Goal: Check status: Check status

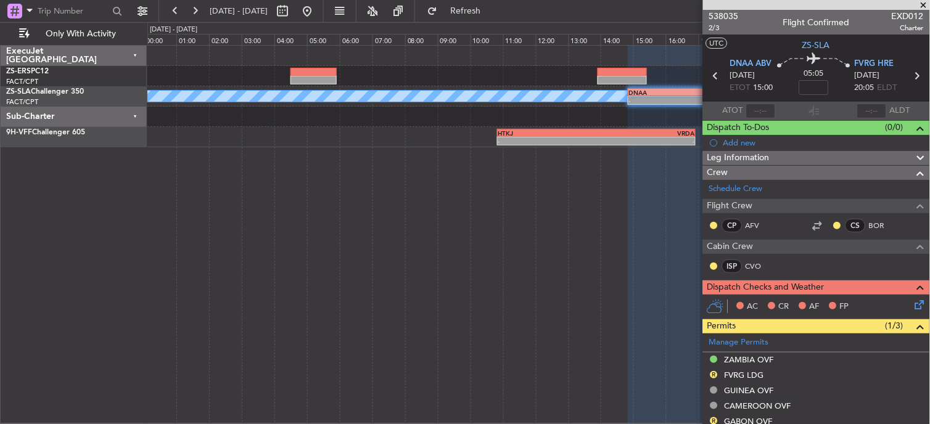
scroll to position [188, 0]
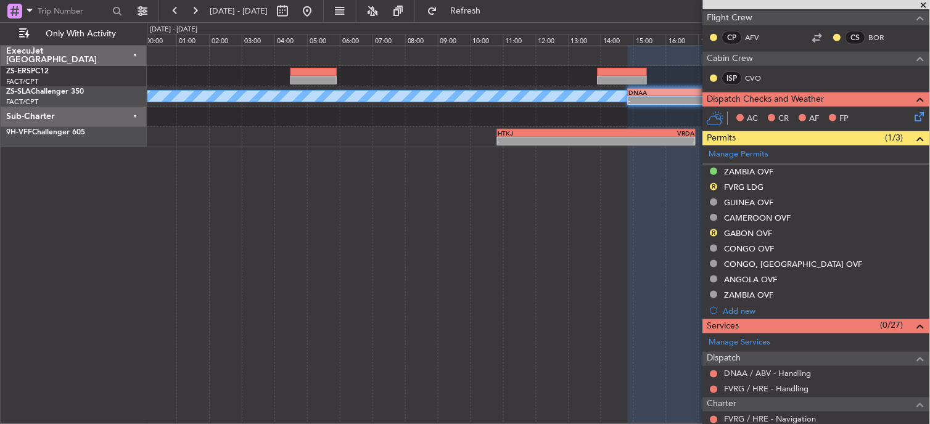
click at [923, 3] on span at bounding box center [923, 5] width 12 height 11
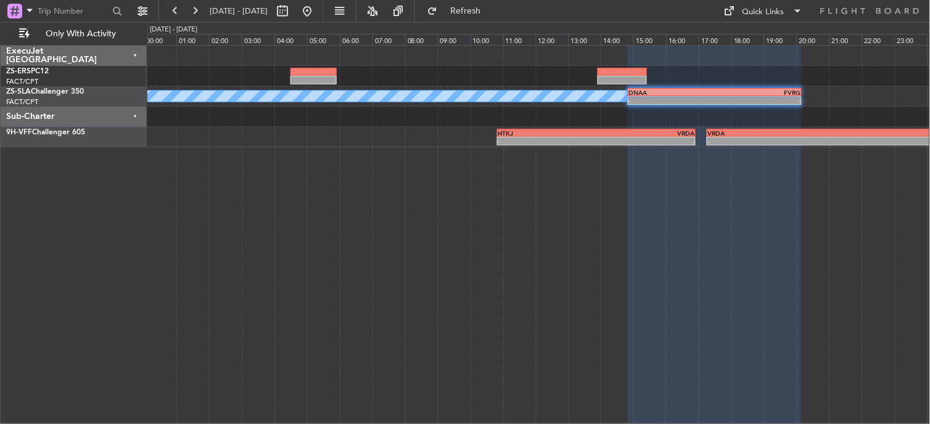
type input "0"
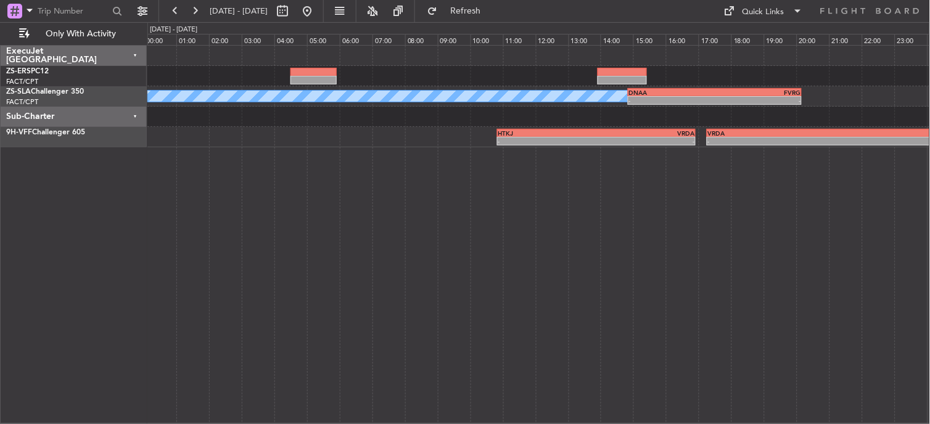
scroll to position [0, 0]
click at [292, 10] on button at bounding box center [282, 11] width 20 height 20
select select "10"
select select "2025"
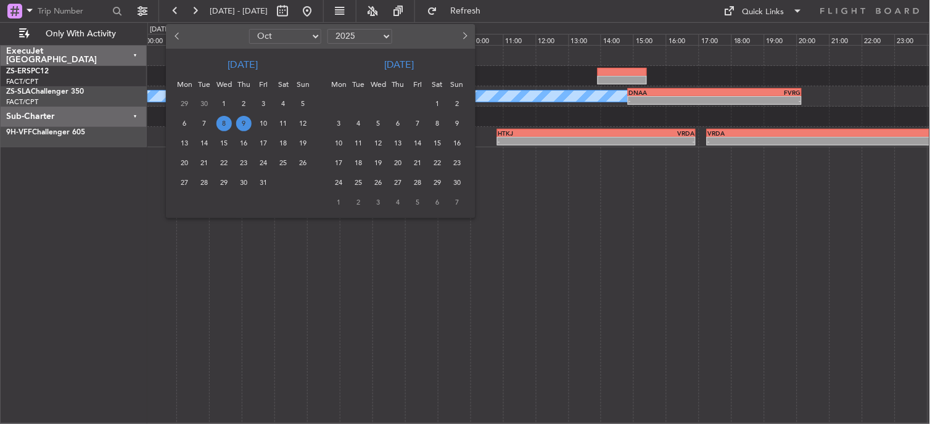
click at [358, 269] on div at bounding box center [465, 212] width 930 height 424
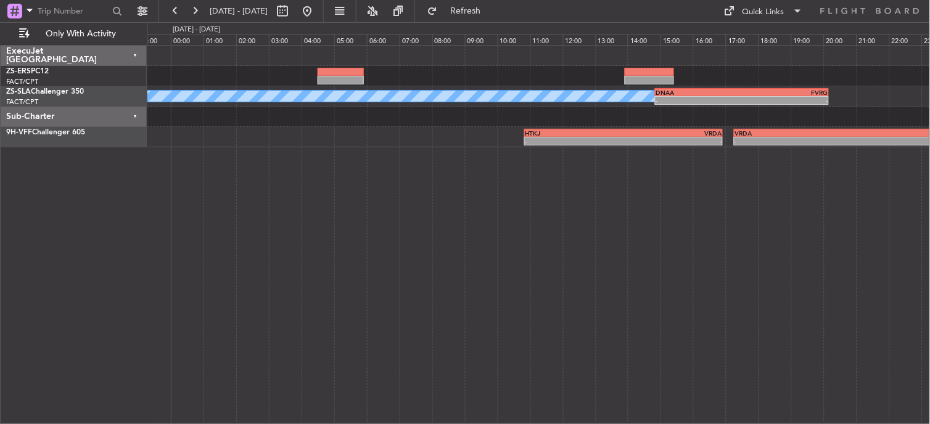
click at [339, 182] on div "A/C Booked - - DNAA 14:50 Z FVRG 20:10 Z - - HTKJ 10:50 Z VRDA 16:55 Z - - VRDA…" at bounding box center [538, 234] width 783 height 379
click at [166, 8] on button at bounding box center [175, 11] width 20 height 20
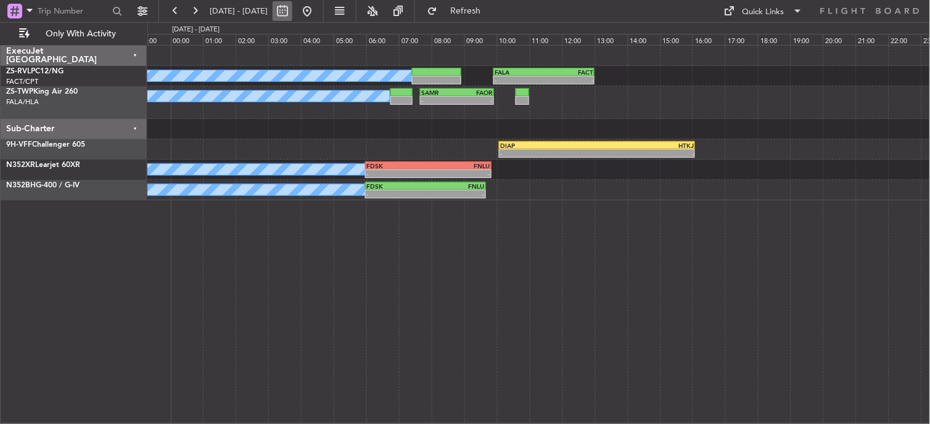
click at [292, 18] on button at bounding box center [282, 11] width 20 height 20
select select "10"
select select "2025"
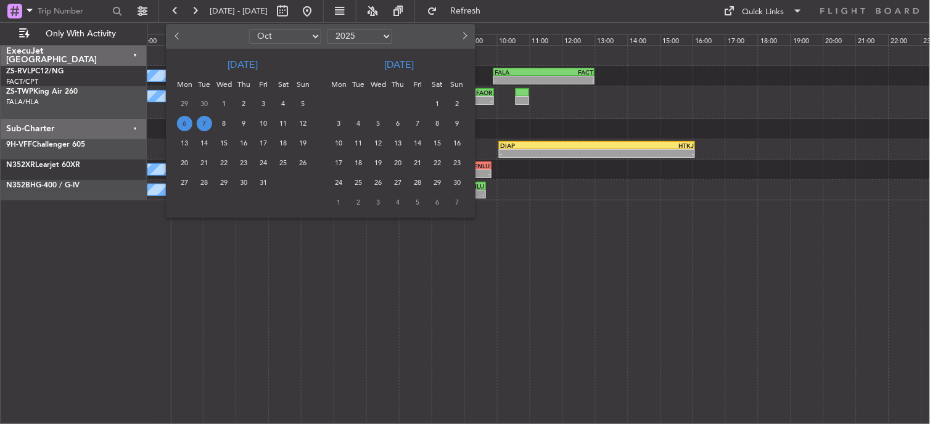
click at [202, 124] on span "7" at bounding box center [204, 123] width 15 height 15
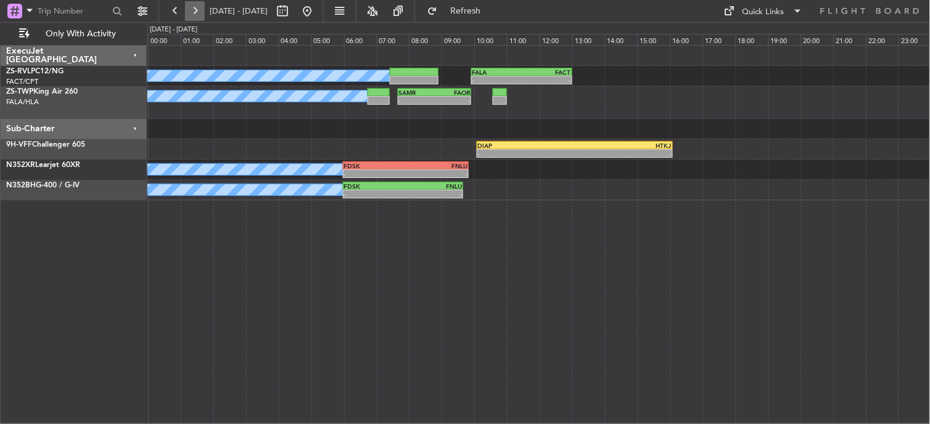
click at [189, 11] on button at bounding box center [195, 11] width 20 height 20
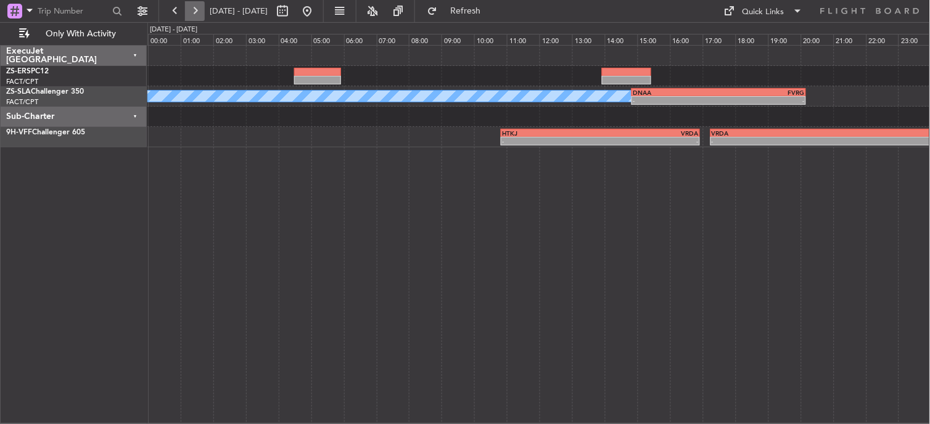
click at [191, 14] on button at bounding box center [195, 11] width 20 height 20
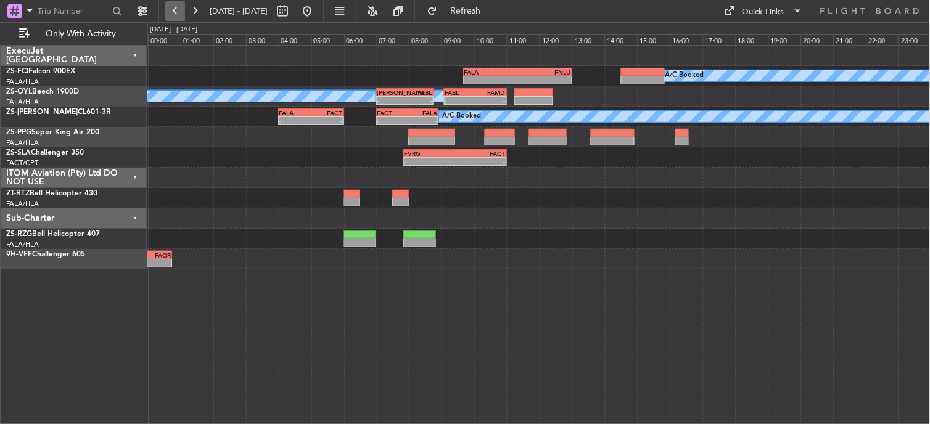
click at [173, 13] on button at bounding box center [175, 11] width 20 height 20
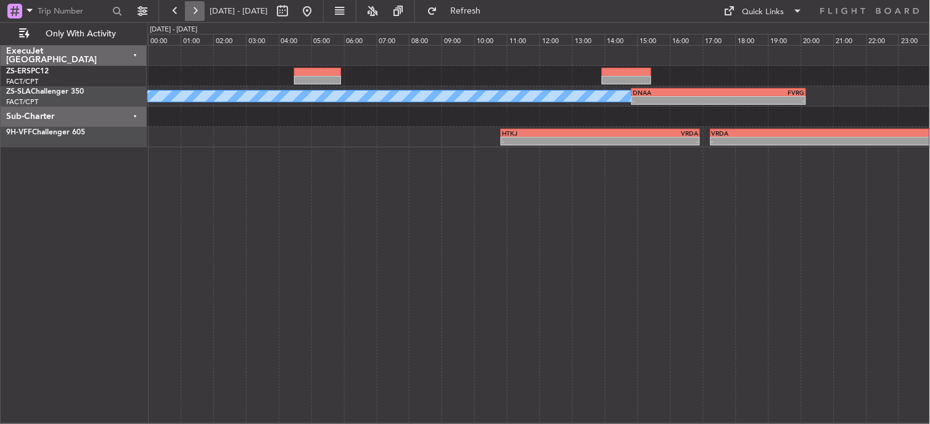
click at [193, 19] on button at bounding box center [195, 11] width 20 height 20
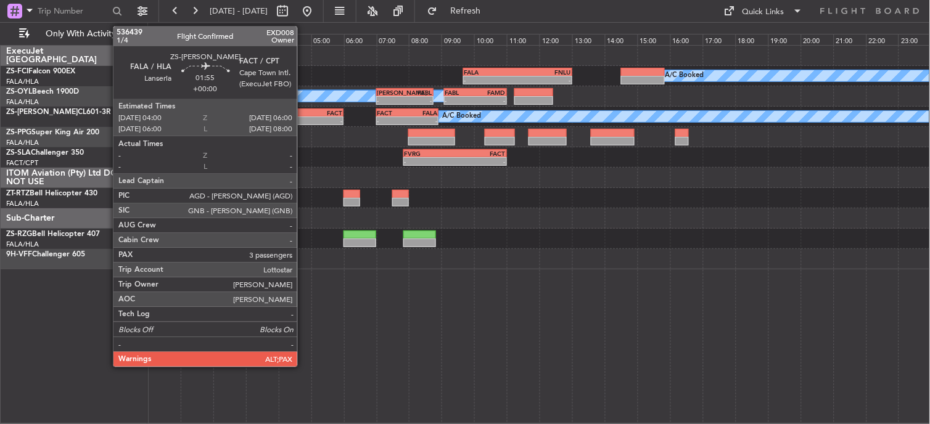
click at [303, 114] on div "FALA" at bounding box center [294, 112] width 31 height 7
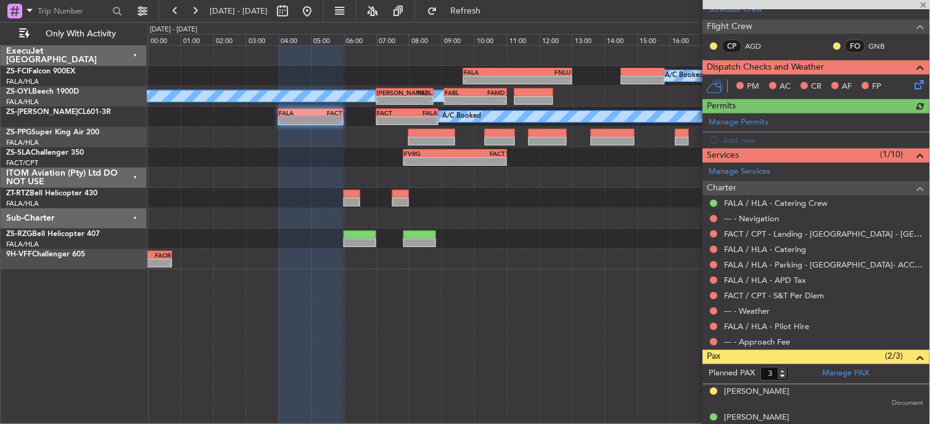
scroll to position [219, 0]
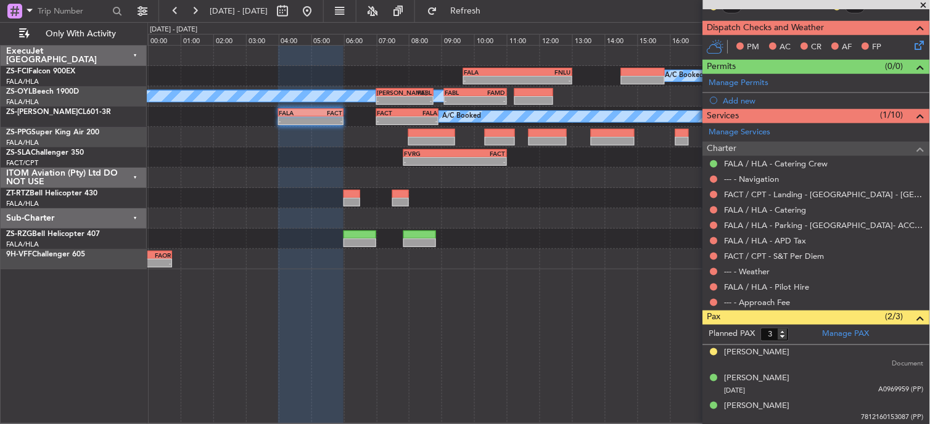
click at [923, 7] on span at bounding box center [923, 5] width 12 height 11
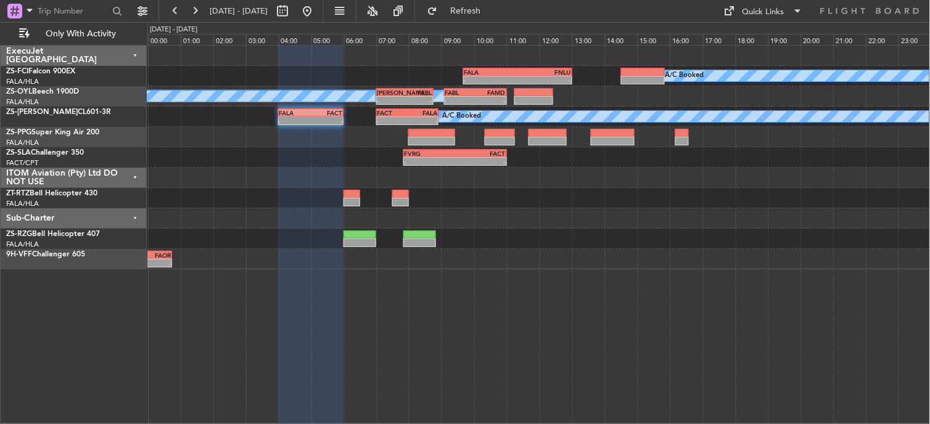
type input "0"
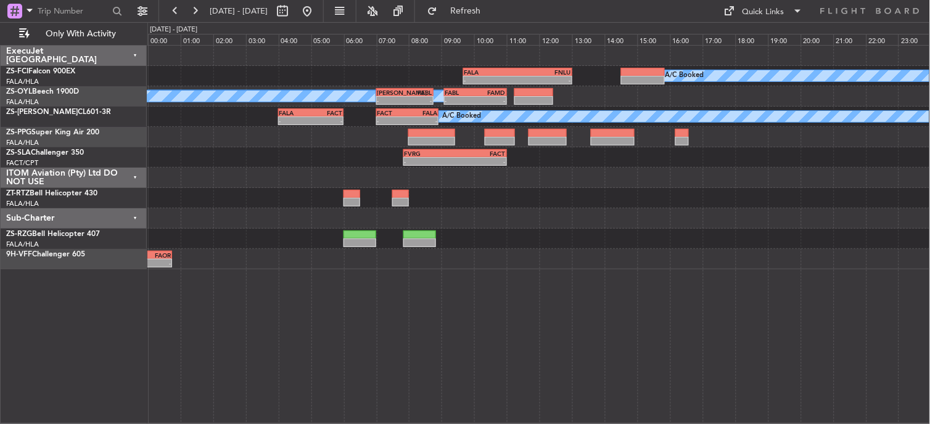
scroll to position [0, 0]
click at [193, 12] on button at bounding box center [195, 11] width 20 height 20
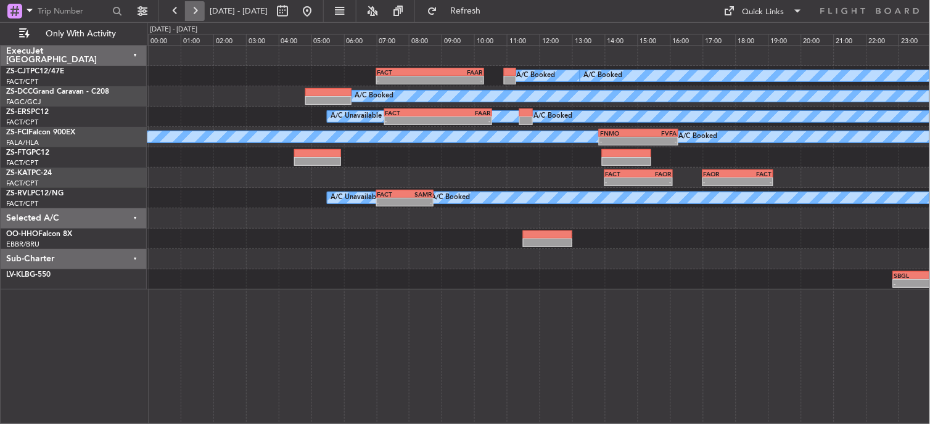
click at [186, 9] on button at bounding box center [195, 11] width 20 height 20
